Goal: Task Accomplishment & Management: Manage account settings

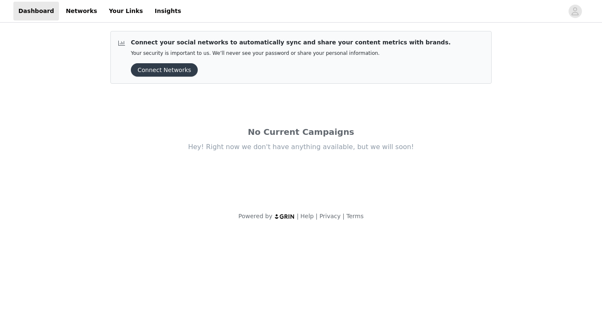
click at [178, 72] on button "Connect Networks" at bounding box center [164, 69] width 67 height 13
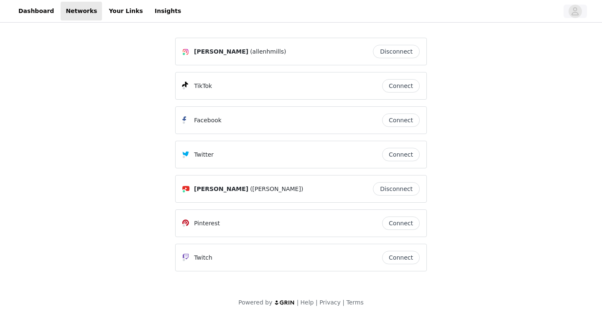
click at [578, 11] on icon "avatar" at bounding box center [575, 11] width 8 height 13
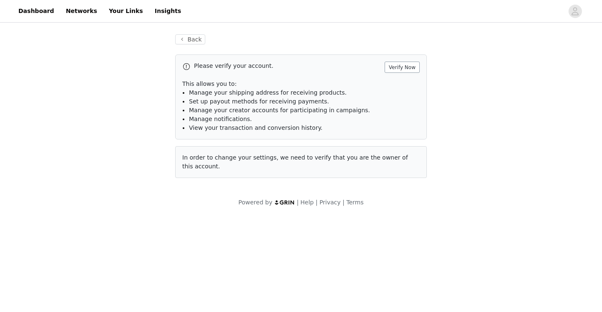
click at [404, 70] on button "Verify Now" at bounding box center [402, 66] width 35 height 11
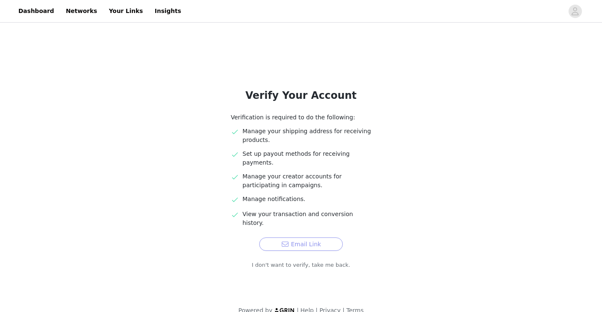
click at [299, 237] on button "Email Link" at bounding box center [301, 243] width 84 height 13
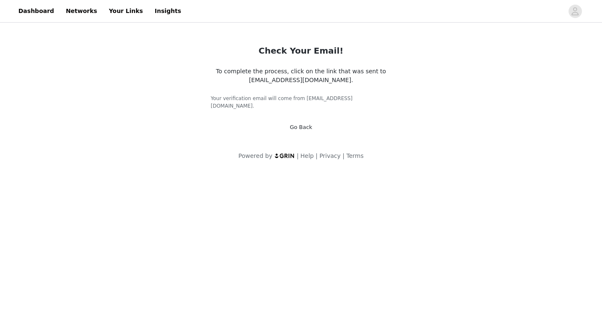
click at [303, 124] on link "Go Back" at bounding box center [301, 127] width 23 height 6
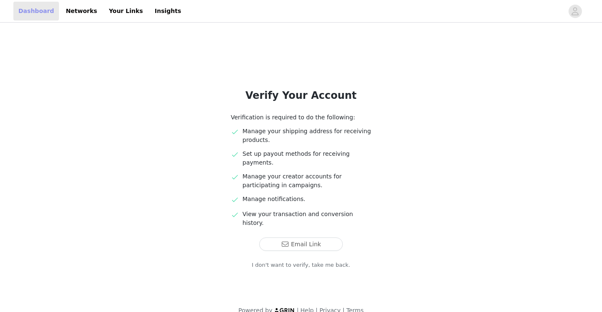
click at [49, 10] on link "Dashboard" at bounding box center [36, 11] width 46 height 19
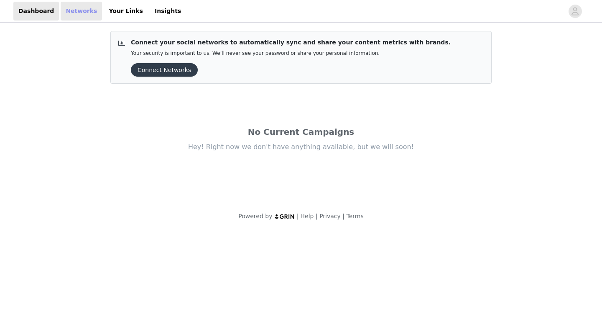
click at [76, 15] on link "Networks" at bounding box center [81, 11] width 41 height 19
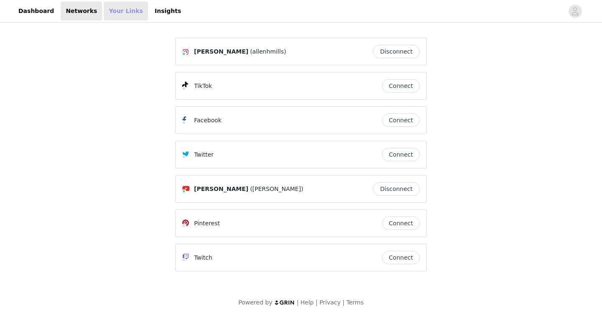
click at [124, 12] on link "Your Links" at bounding box center [126, 11] width 44 height 19
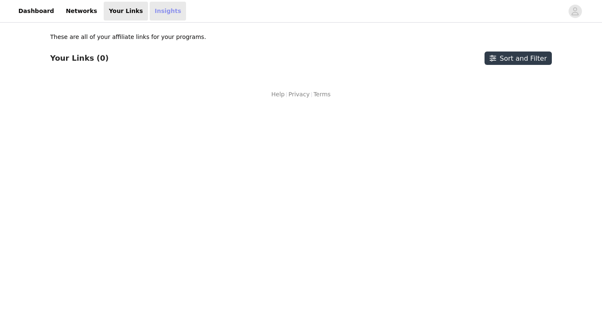
click at [151, 13] on link "Insights" at bounding box center [168, 11] width 36 height 19
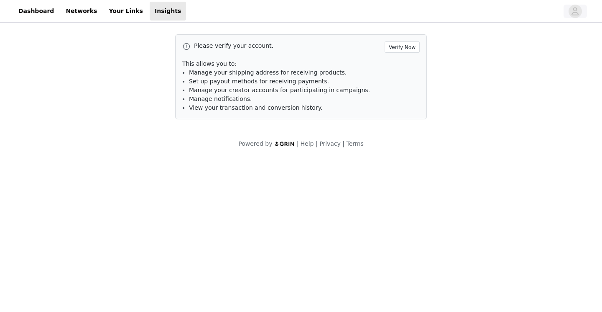
click at [575, 10] on icon "avatar" at bounding box center [575, 11] width 8 height 13
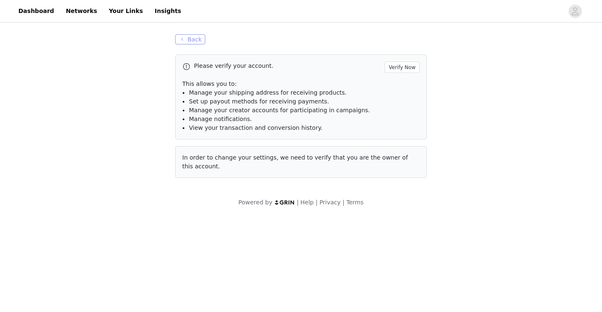
click at [201, 36] on button "Back" at bounding box center [190, 39] width 30 height 10
click at [567, 12] on button "button" at bounding box center [575, 11] width 23 height 13
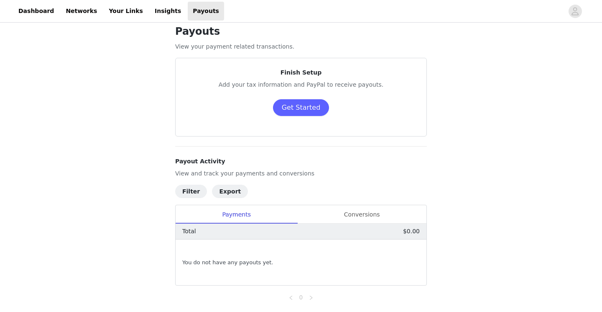
scroll to position [8, 0]
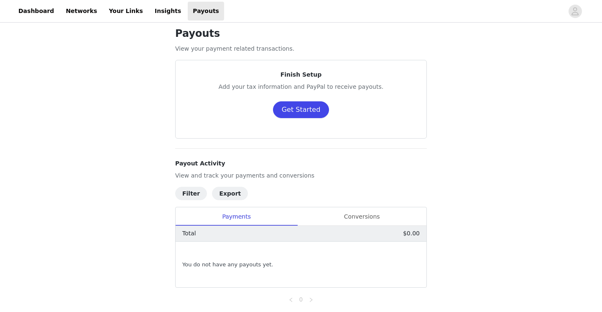
click at [301, 112] on button "Get Started" at bounding box center [301, 109] width 56 height 17
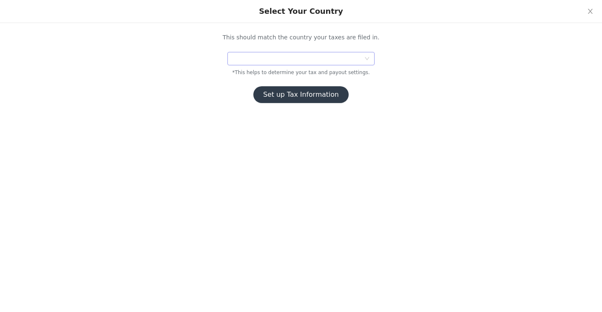
click at [359, 61] on div at bounding box center [298, 58] width 132 height 13
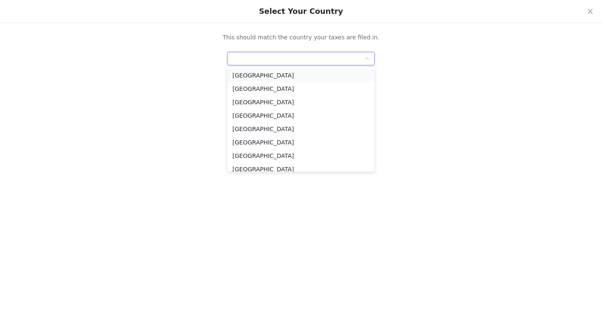
click at [291, 76] on li "[GEOGRAPHIC_DATA]" at bounding box center [300, 75] width 147 height 13
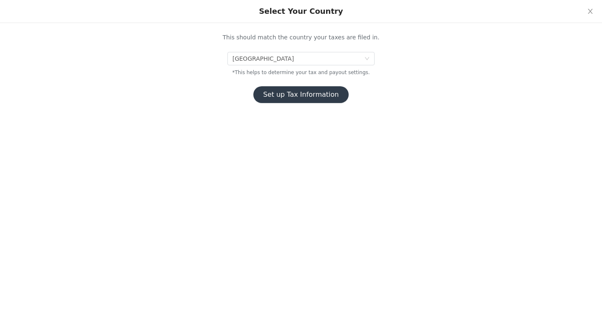
click at [290, 93] on button "Set up Tax Information" at bounding box center [301, 94] width 96 height 17
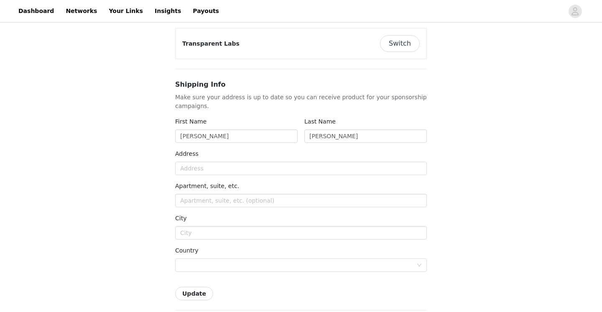
scroll to position [92, 0]
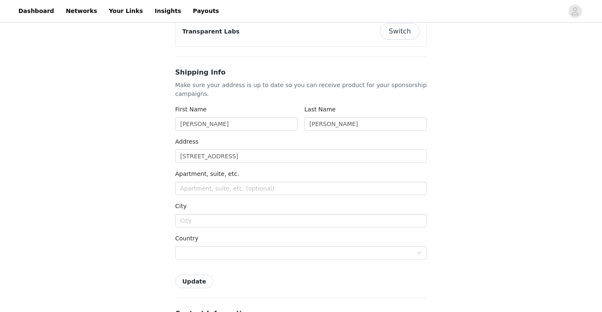
type input "[STREET_ADDRESS]"
type input "[GEOGRAPHIC_DATA]"
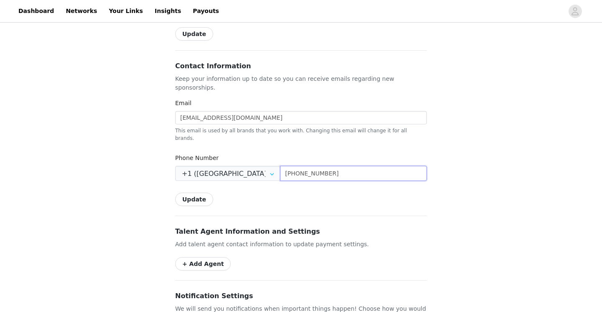
scroll to position [337, 0]
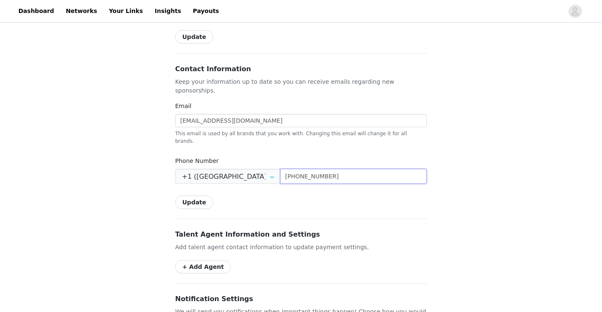
type input "[PHONE_NUMBER]"
click at [195, 195] on button "Update" at bounding box center [194, 201] width 38 height 13
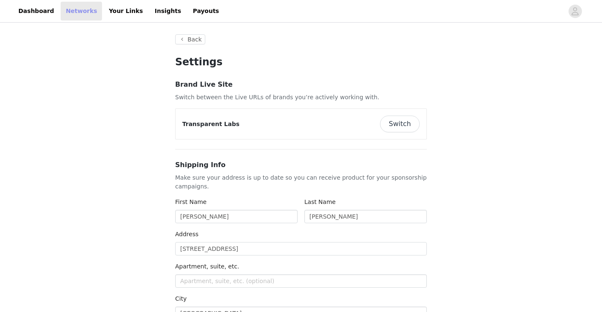
scroll to position [0, 0]
click at [71, 13] on link "Networks" at bounding box center [81, 11] width 41 height 19
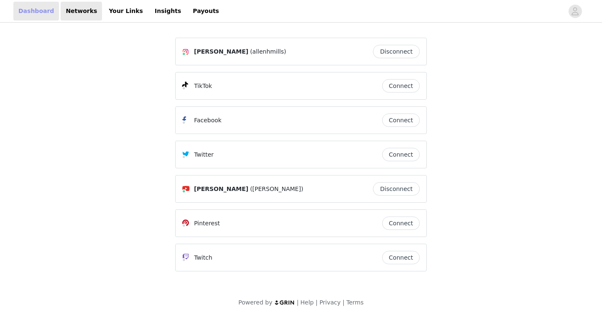
click at [40, 12] on link "Dashboard" at bounding box center [36, 11] width 46 height 19
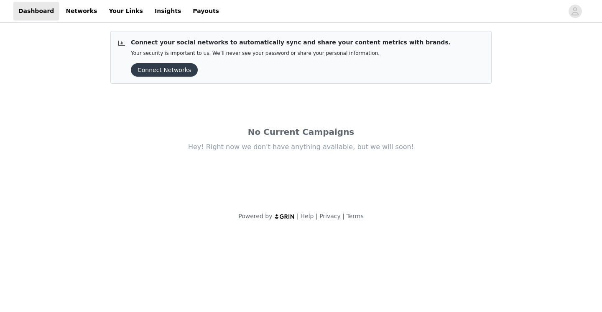
click at [166, 68] on button "Connect Networks" at bounding box center [164, 69] width 67 height 13
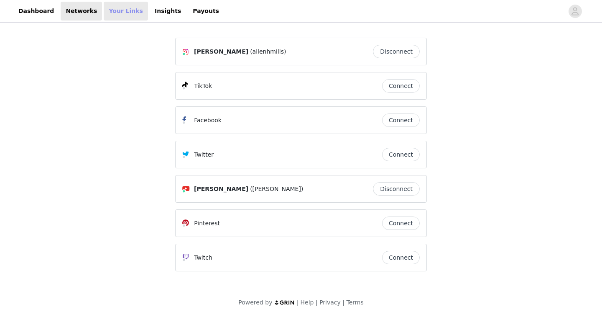
click at [118, 10] on link "Your Links" at bounding box center [126, 11] width 44 height 19
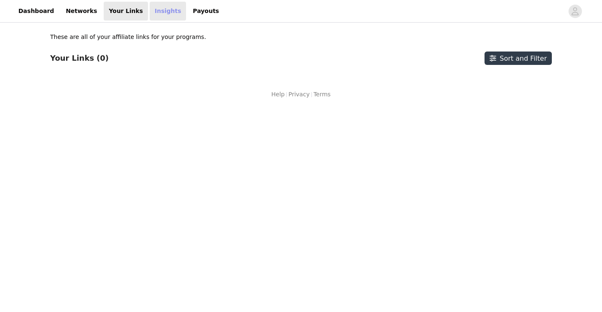
click at [157, 13] on link "Insights" at bounding box center [168, 11] width 36 height 19
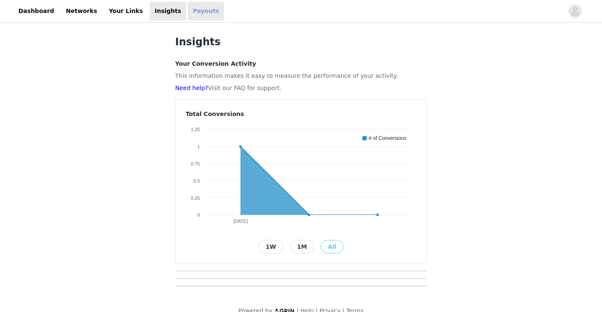
click at [192, 9] on link "Payouts" at bounding box center [206, 11] width 36 height 19
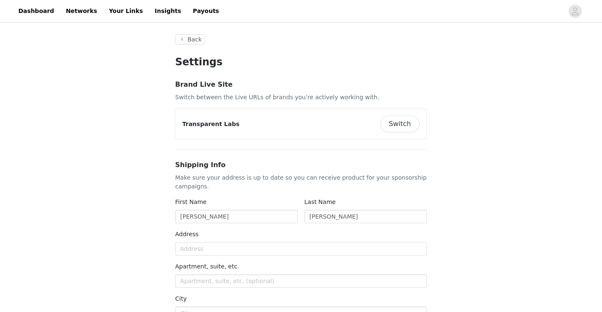
click at [391, 121] on button "Switch" at bounding box center [400, 123] width 40 height 17
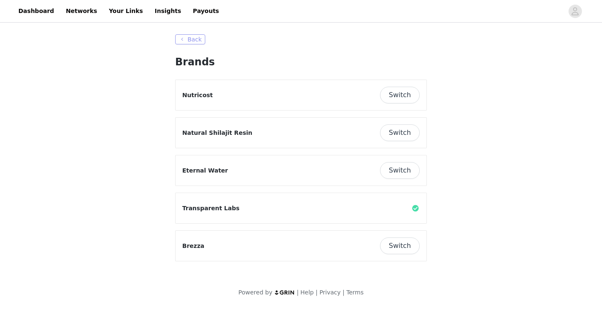
click at [199, 38] on button "Back" at bounding box center [190, 39] width 30 height 10
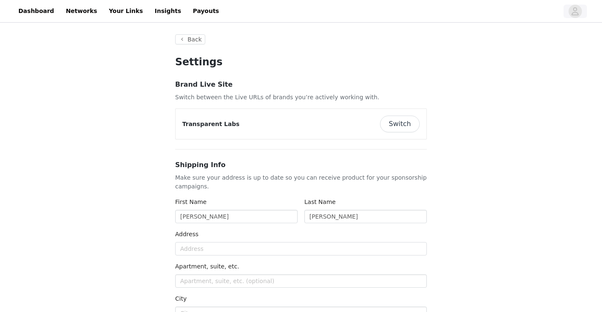
click at [581, 10] on span "button" at bounding box center [575, 11] width 13 height 13
click at [30, 12] on link "Dashboard" at bounding box center [36, 11] width 46 height 19
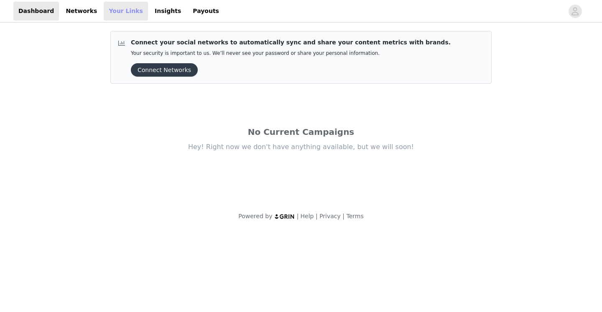
click at [121, 15] on link "Your Links" at bounding box center [126, 11] width 44 height 19
